Goal: Information Seeking & Learning: Learn about a topic

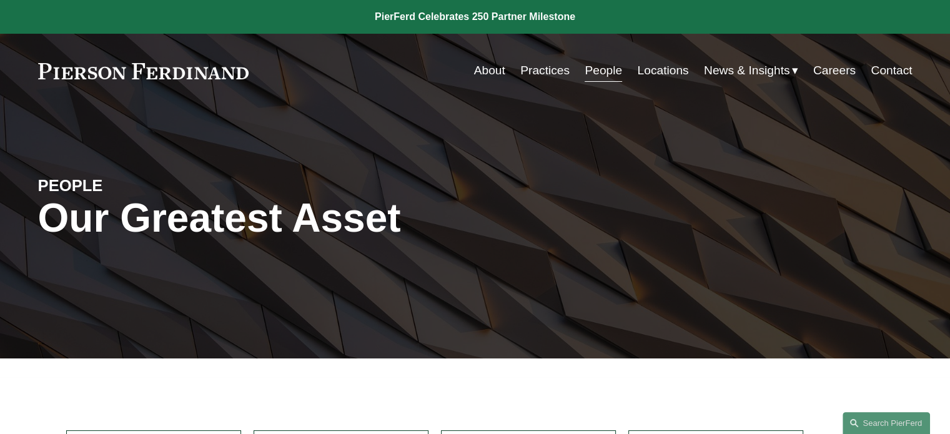
scroll to position [10701, 0]
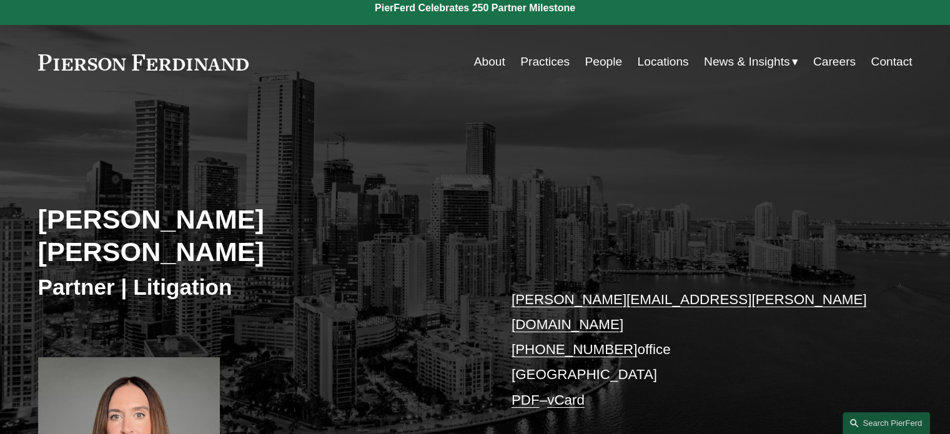
scroll to position [312, 0]
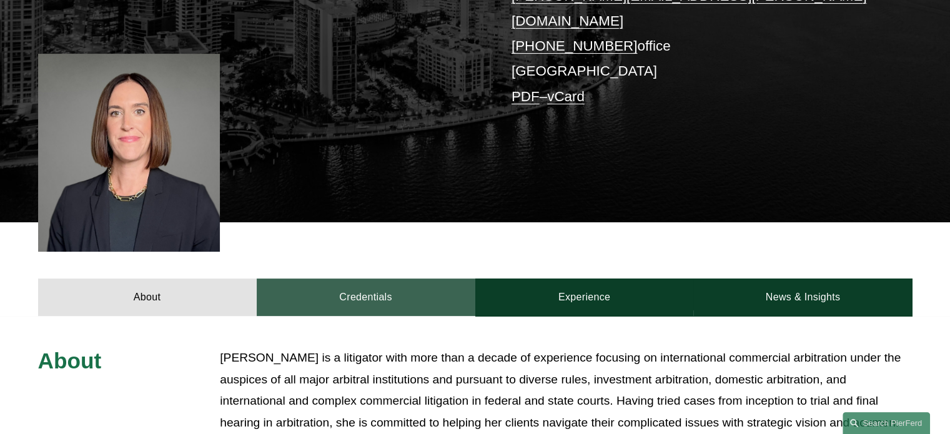
click at [369, 279] on link "Credentials" at bounding box center [366, 297] width 219 height 37
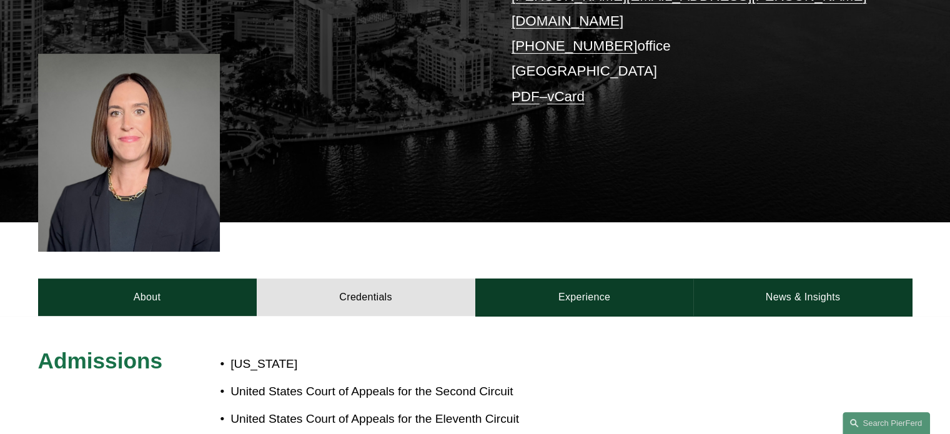
click at [598, 234] on div "About Credentials Experience News & Insights" at bounding box center [475, 269] width 950 height 94
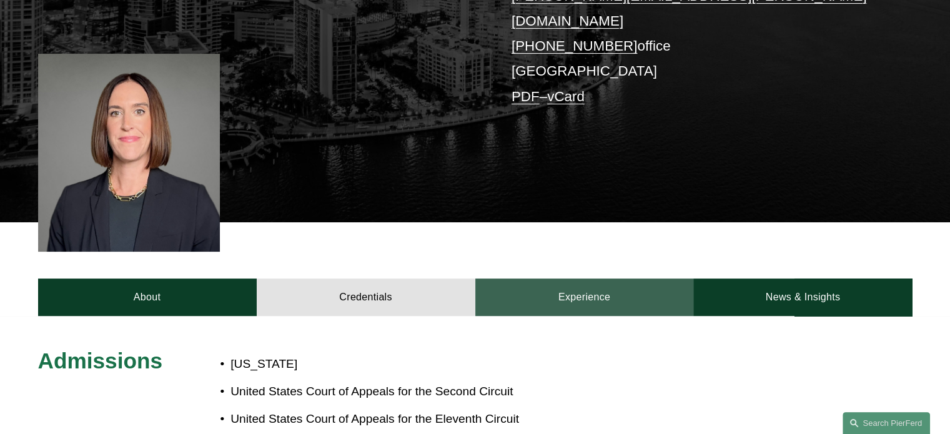
click at [597, 279] on link "Experience" at bounding box center [584, 297] width 219 height 37
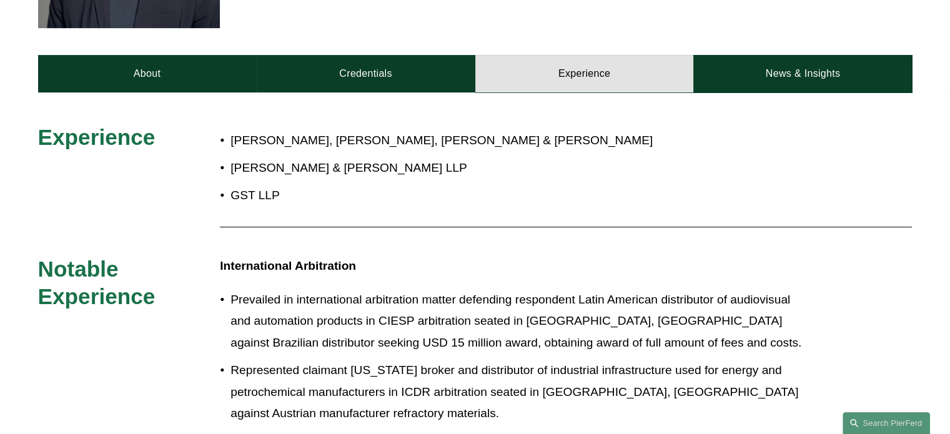
scroll to position [522, 0]
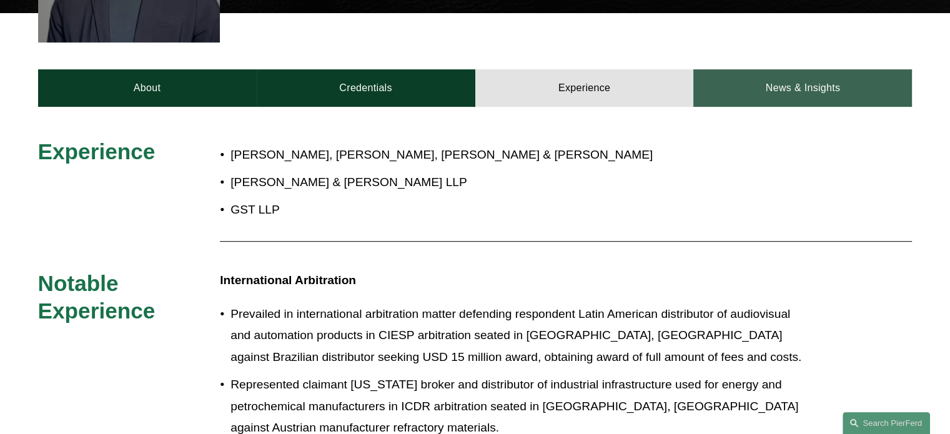
click at [747, 69] on link "News & Insights" at bounding box center [802, 87] width 219 height 37
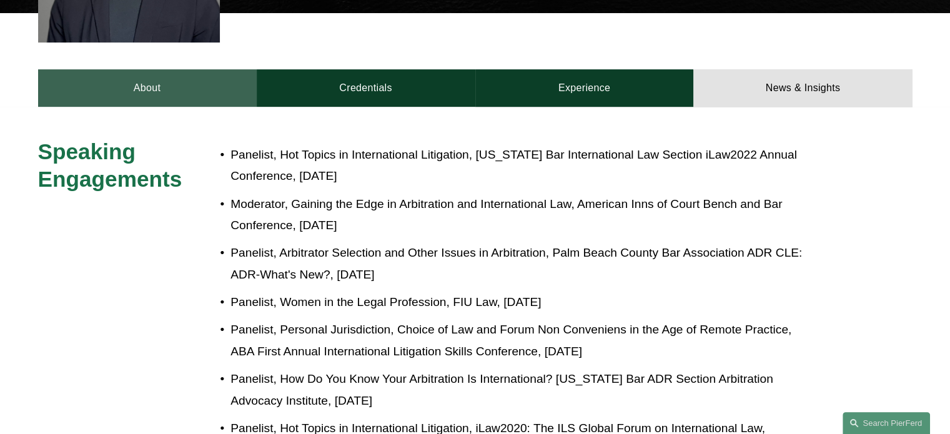
click at [177, 69] on link "About" at bounding box center [147, 87] width 219 height 37
